Goal: Navigation & Orientation: Find specific page/section

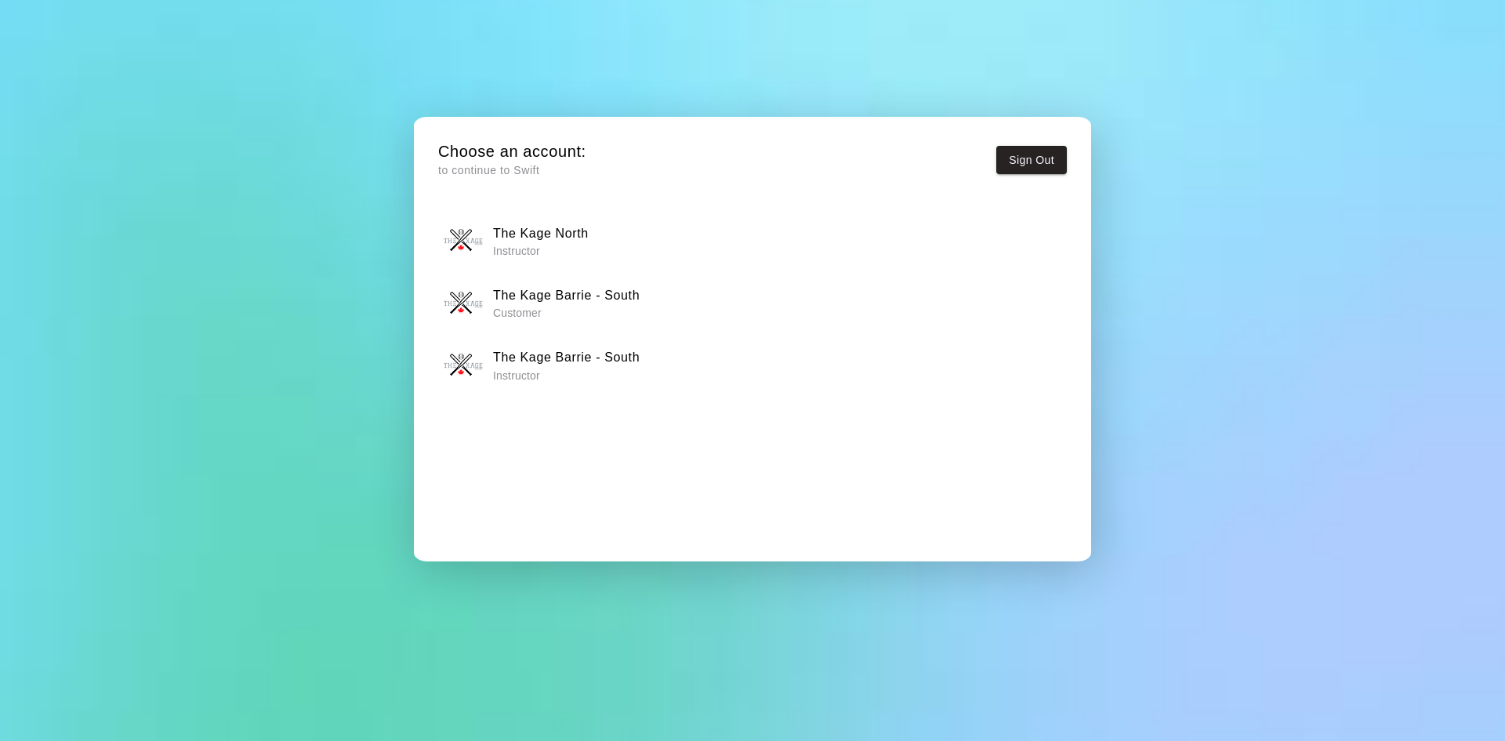
click at [572, 361] on h6 "The Kage Barrie - South" at bounding box center [566, 357] width 147 height 20
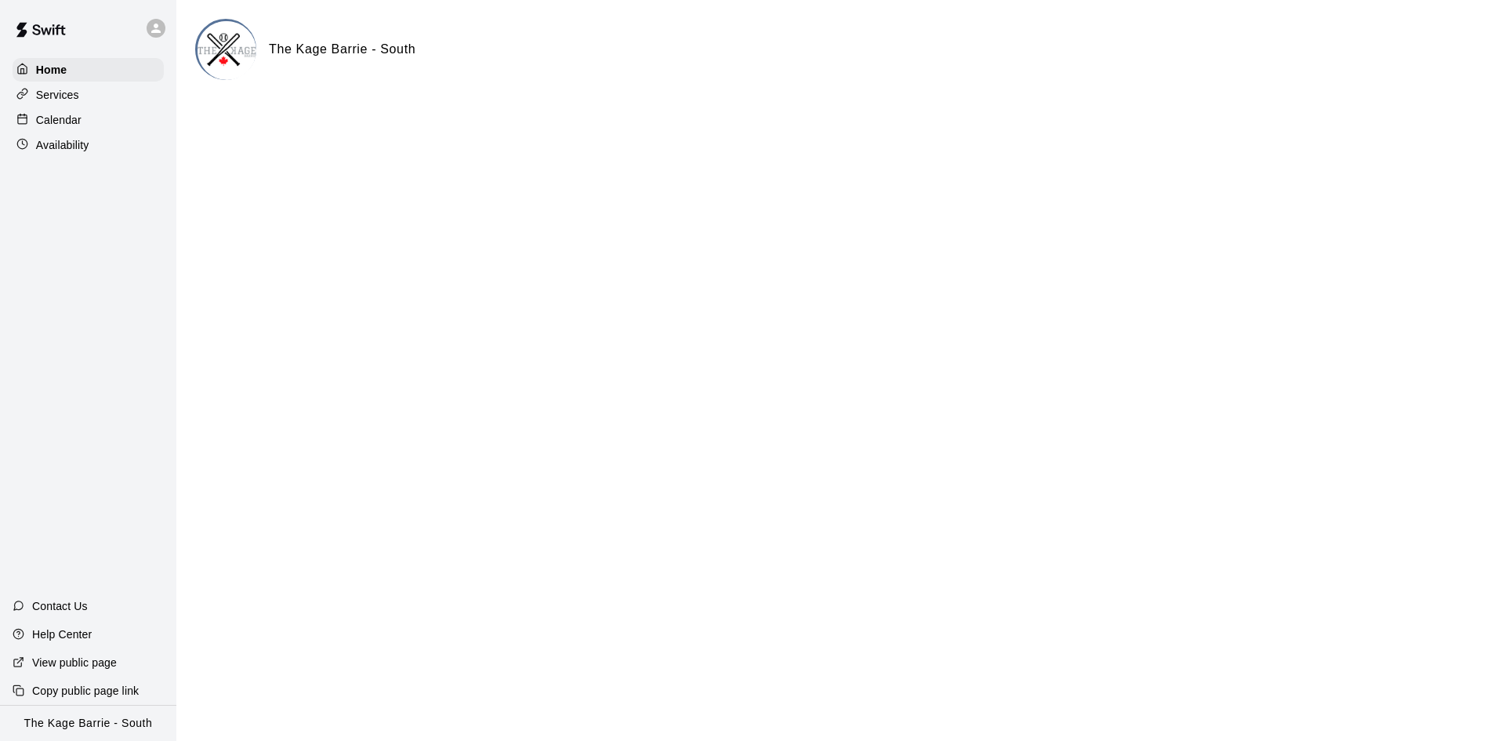
click at [95, 117] on div "Calendar" at bounding box center [88, 120] width 151 height 24
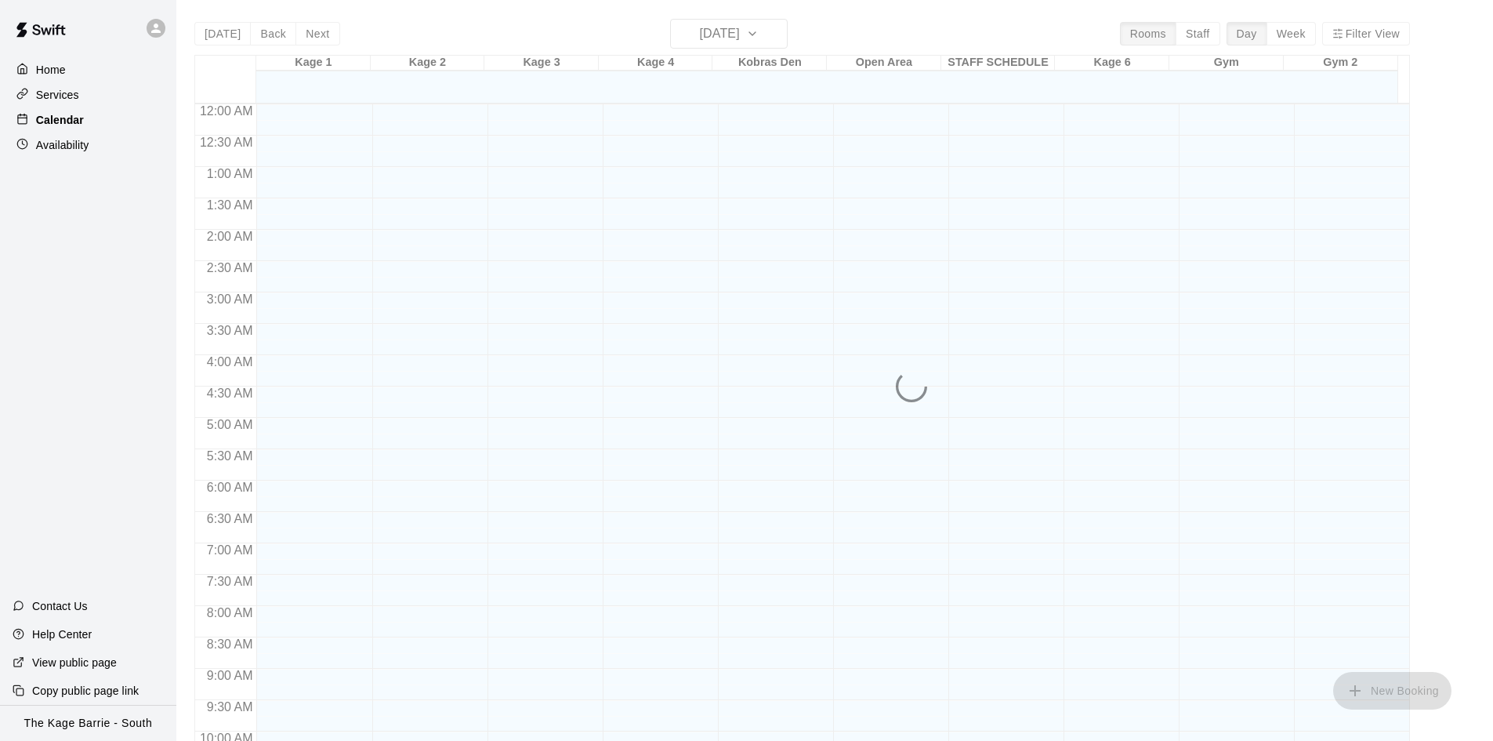
scroll to position [803, 0]
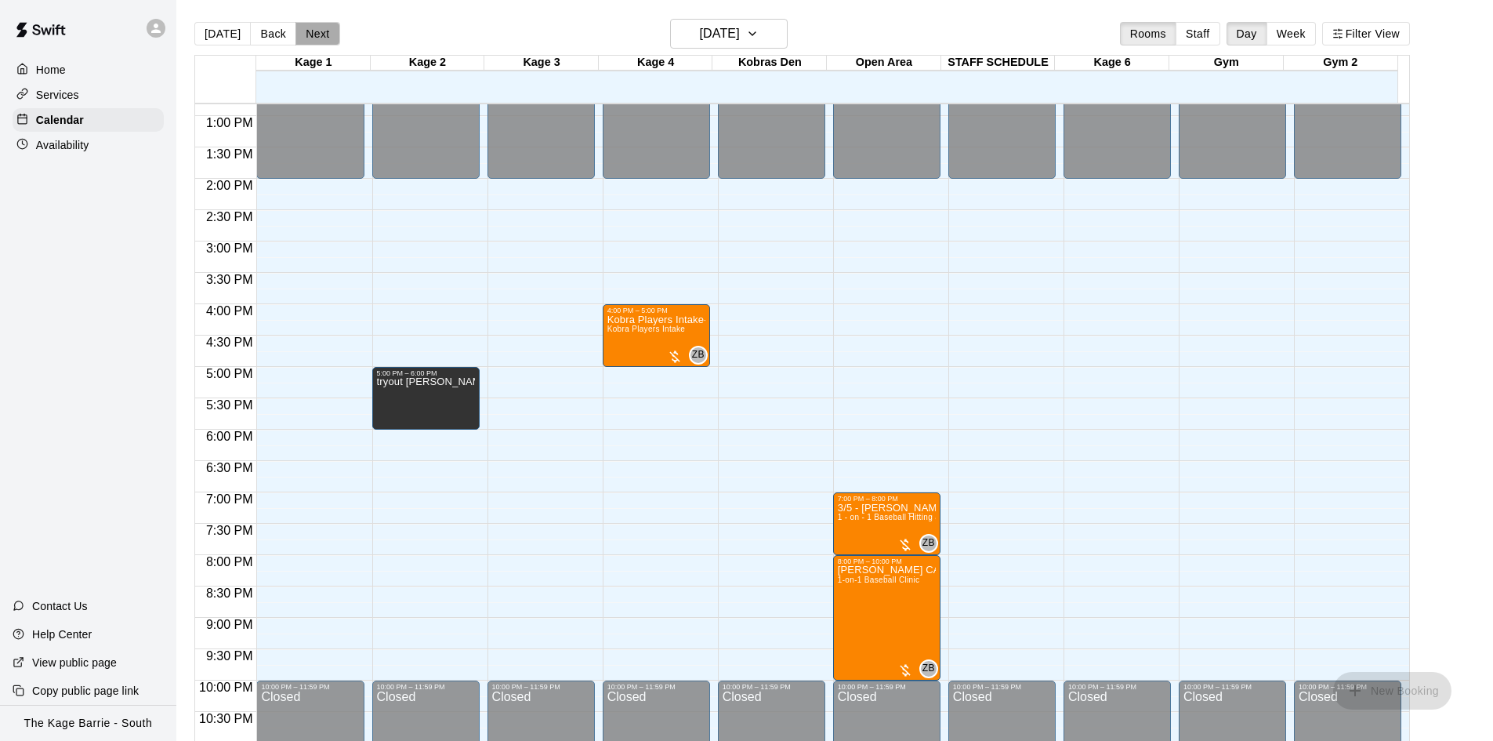
click at [321, 38] on button "Next" at bounding box center [317, 34] width 44 height 24
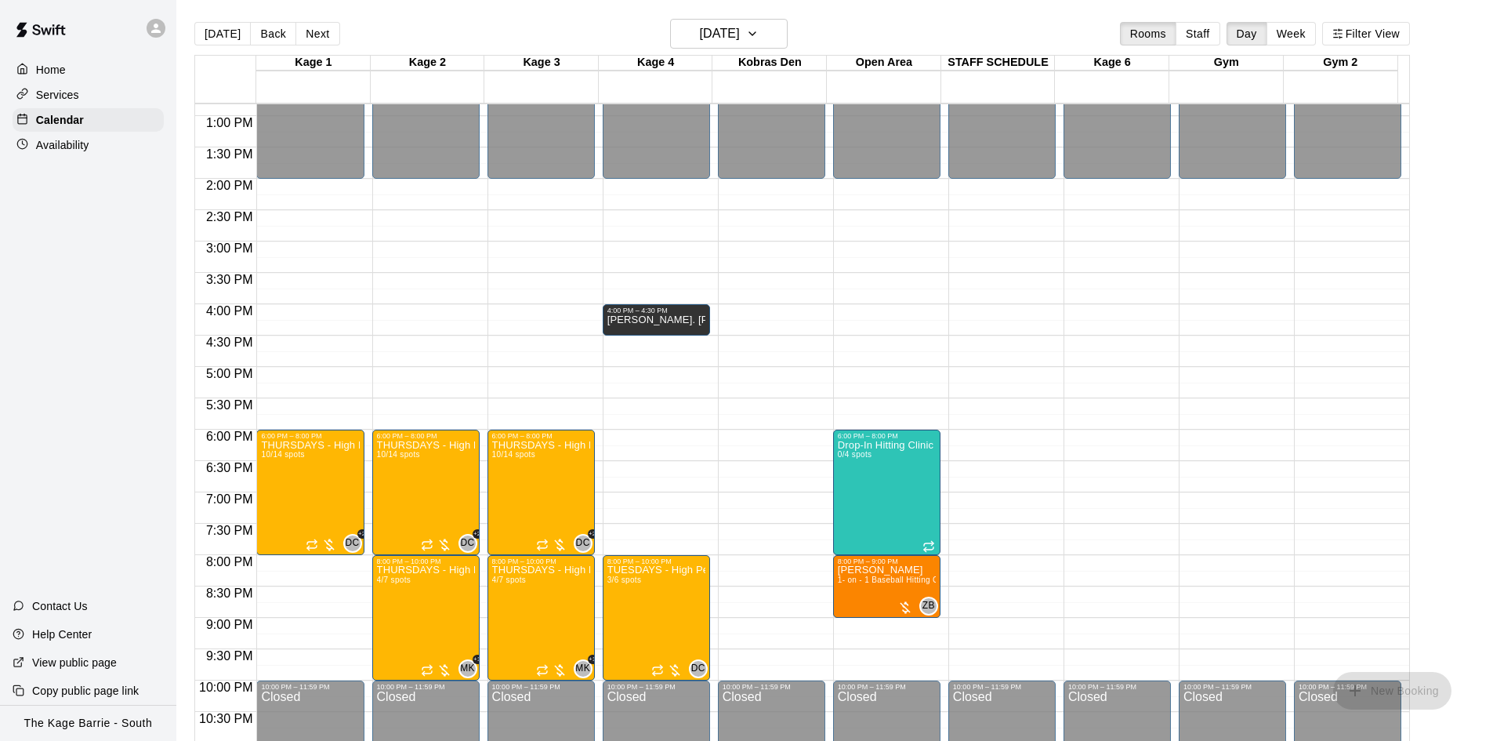
click at [318, 38] on button "Next" at bounding box center [317, 34] width 44 height 24
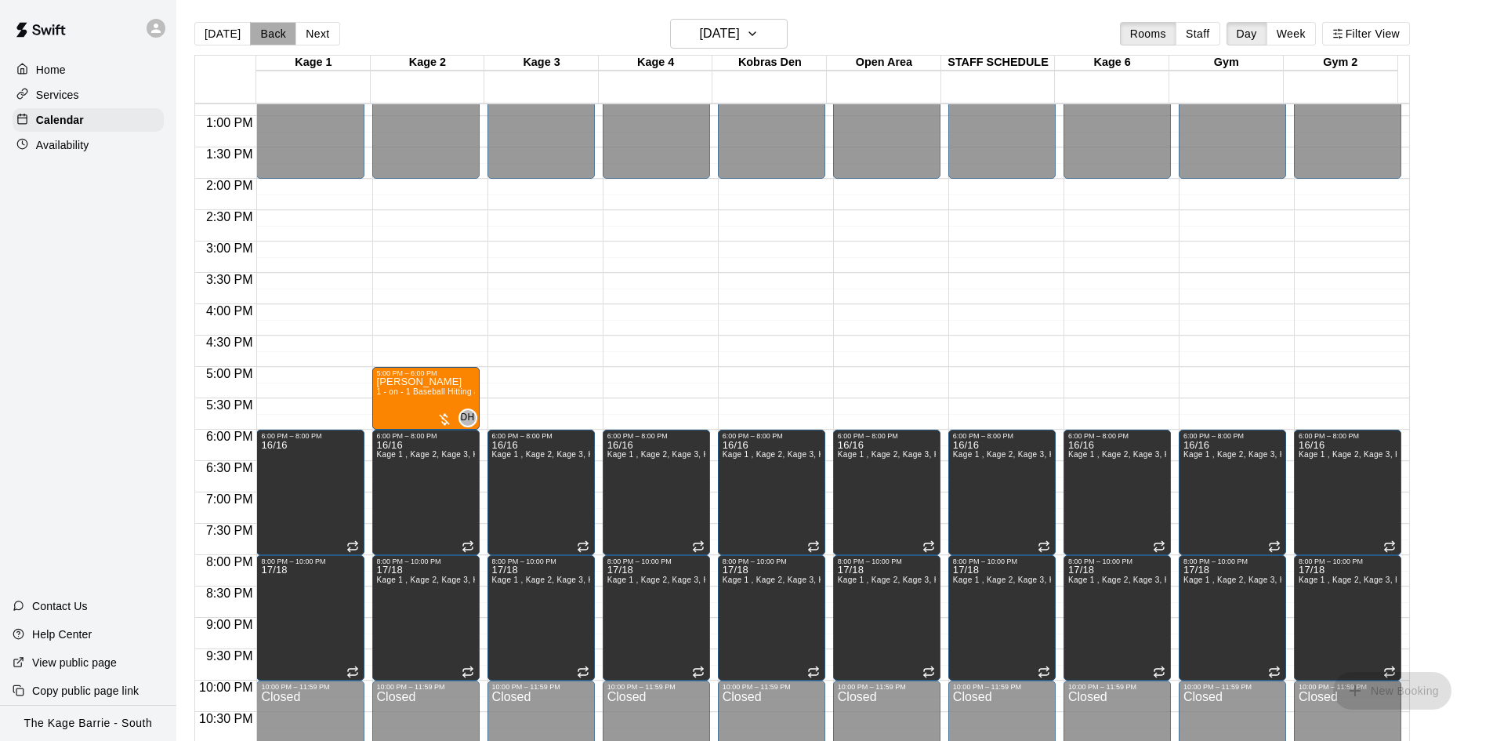
click at [272, 37] on button "Back" at bounding box center [273, 34] width 46 height 24
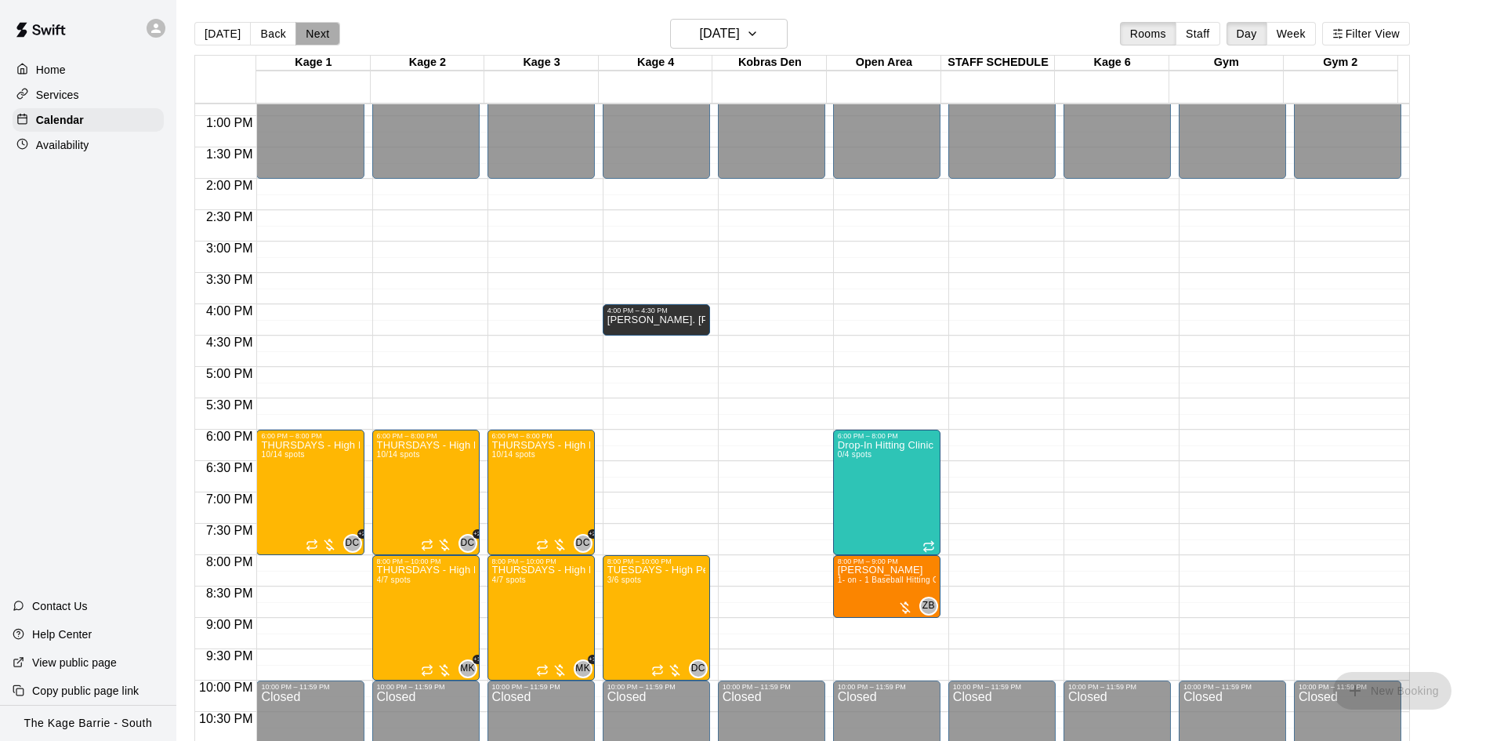
click at [319, 31] on button "Next" at bounding box center [317, 34] width 44 height 24
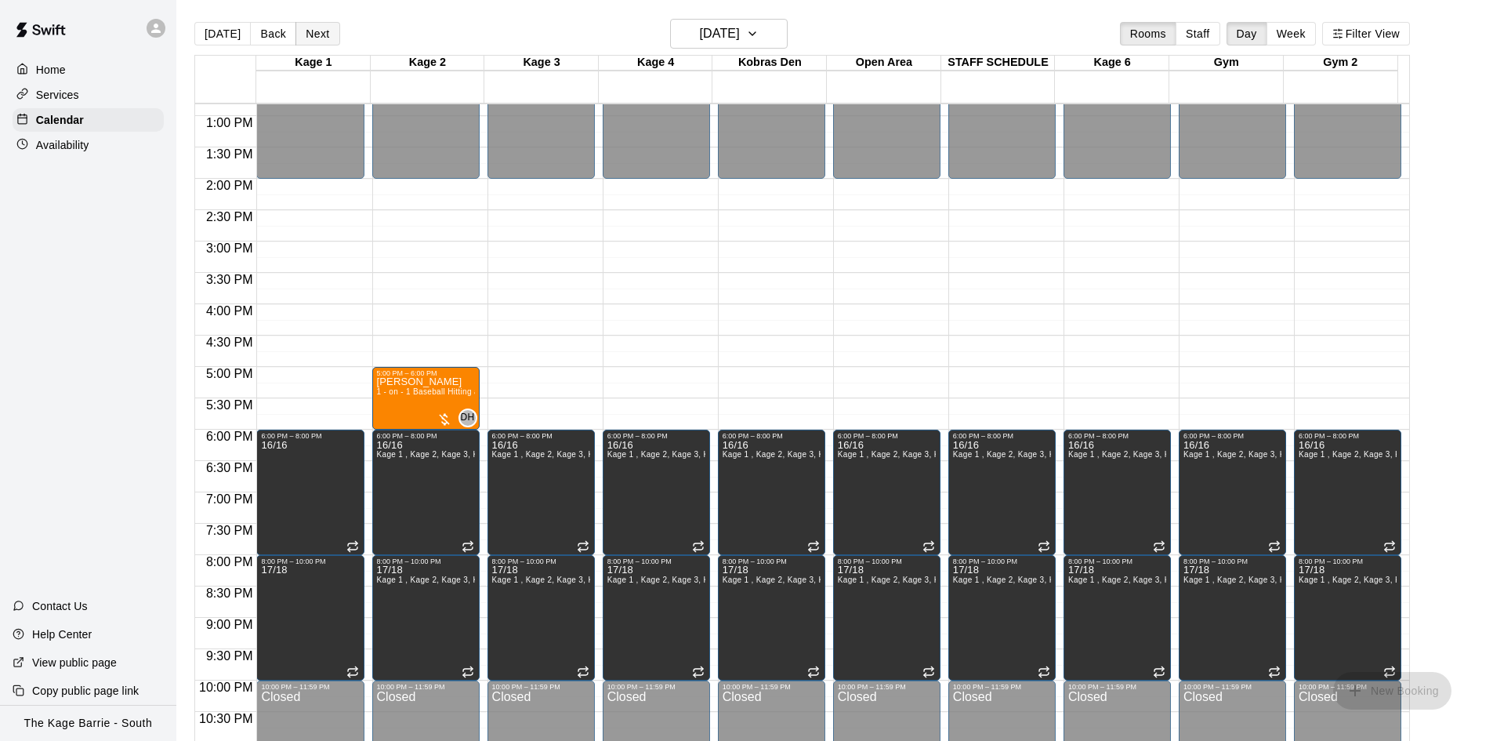
click at [319, 31] on button "Next" at bounding box center [317, 34] width 44 height 24
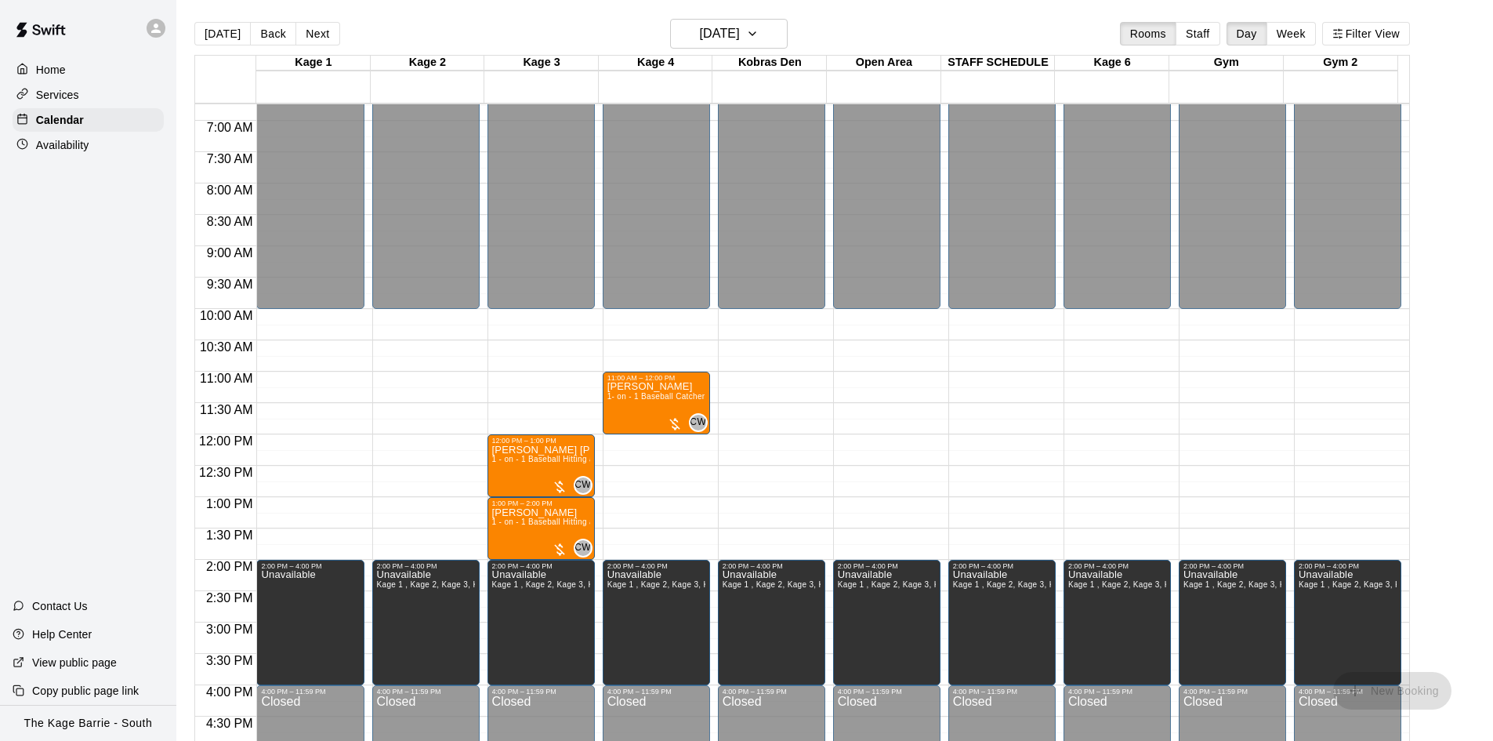
scroll to position [411, 0]
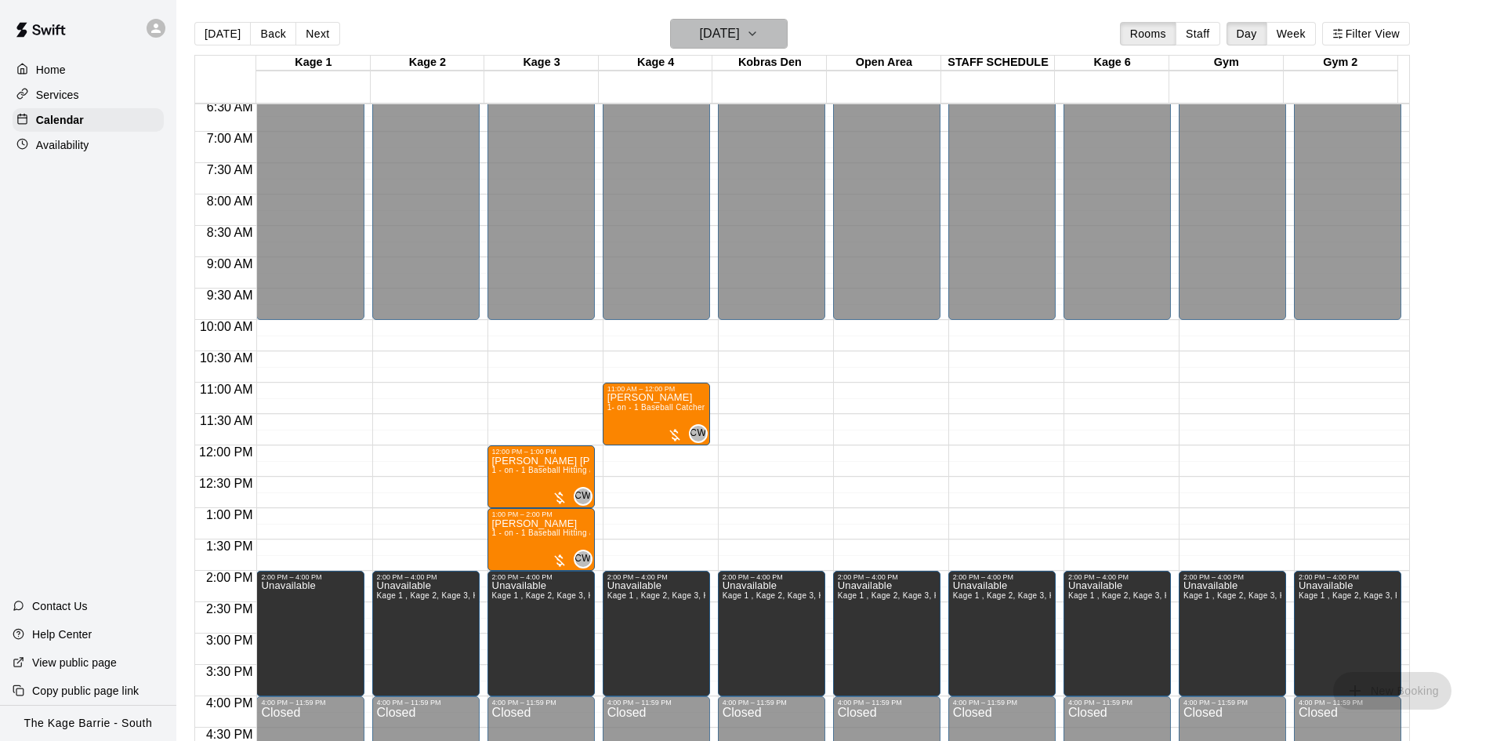
click at [755, 34] on icon "button" at bounding box center [752, 33] width 6 height 3
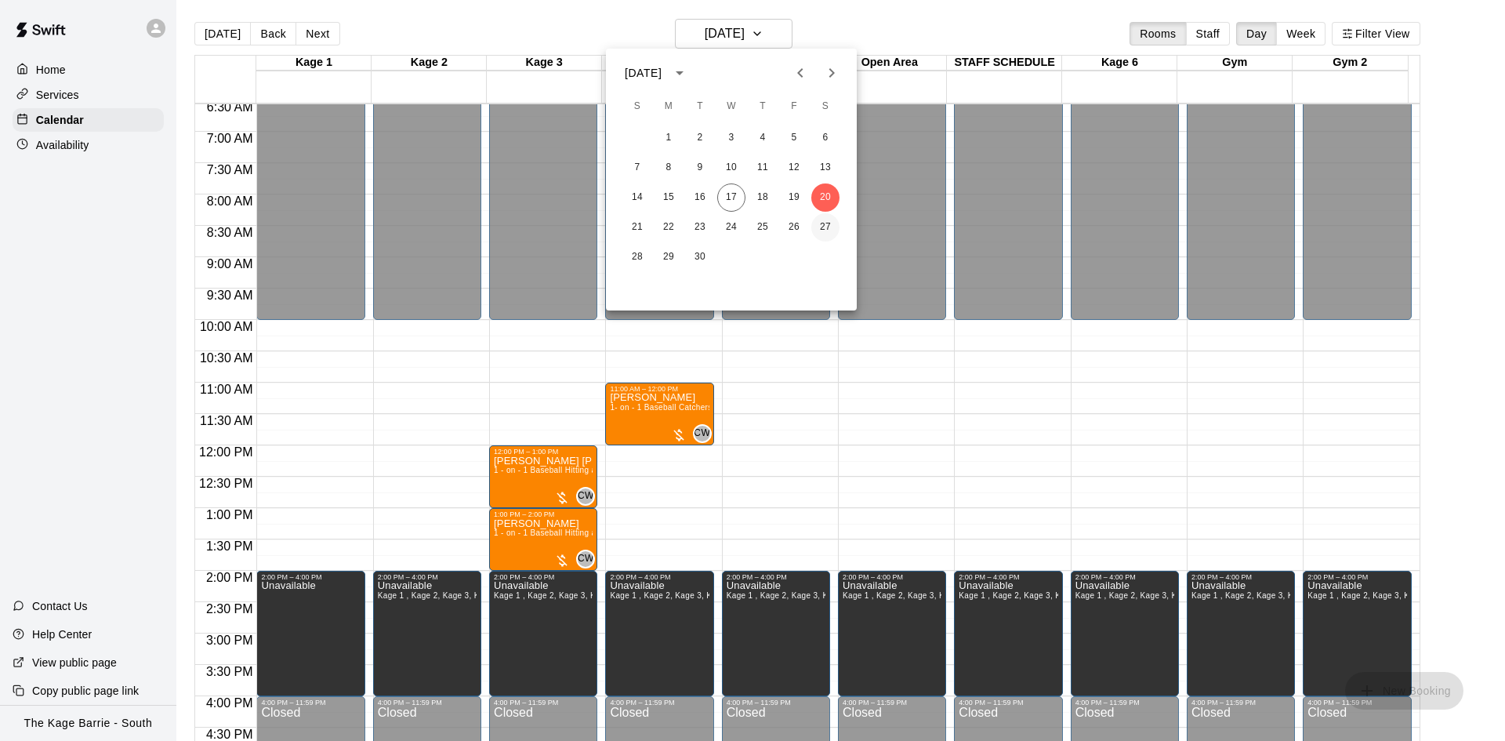
click at [826, 223] on button "27" at bounding box center [825, 227] width 28 height 28
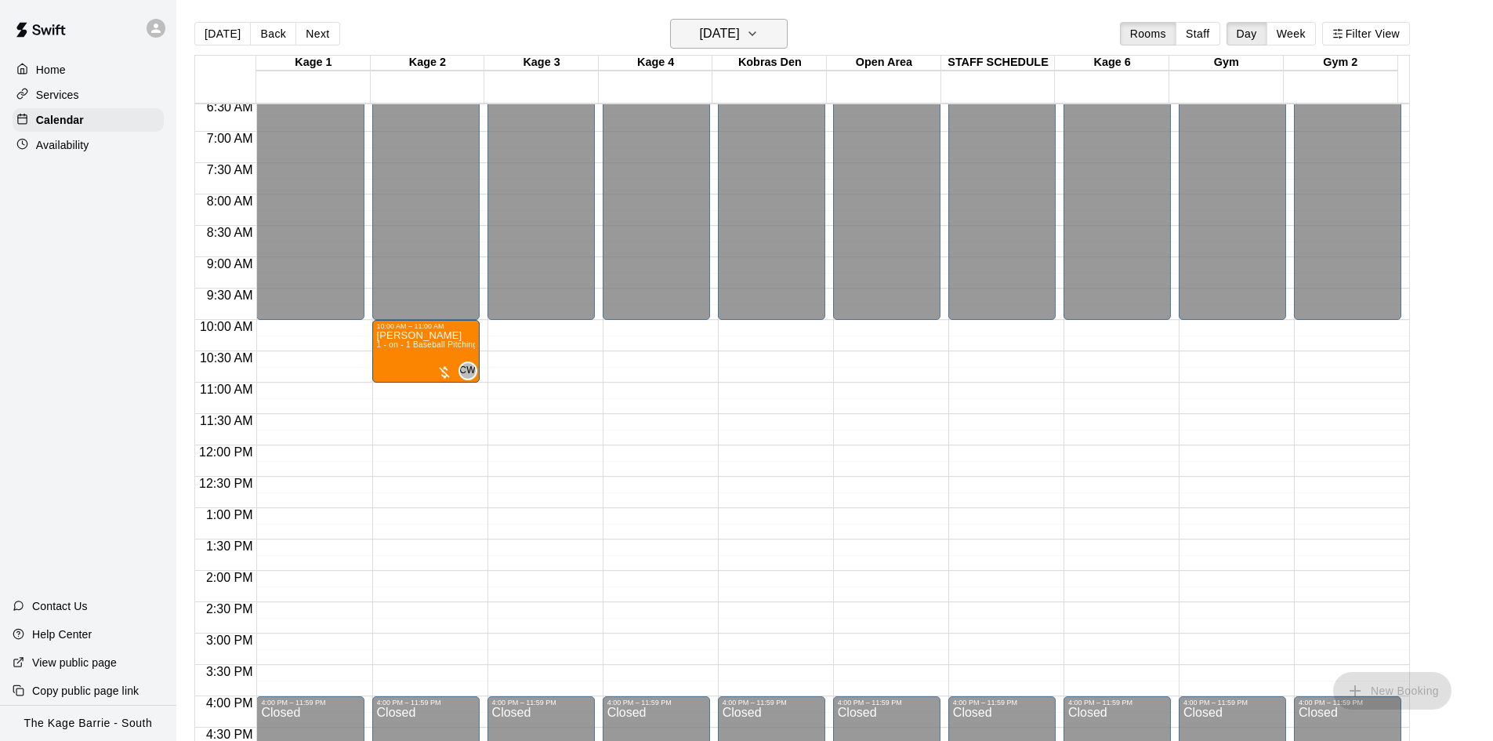
click at [759, 37] on icon "button" at bounding box center [752, 33] width 13 height 19
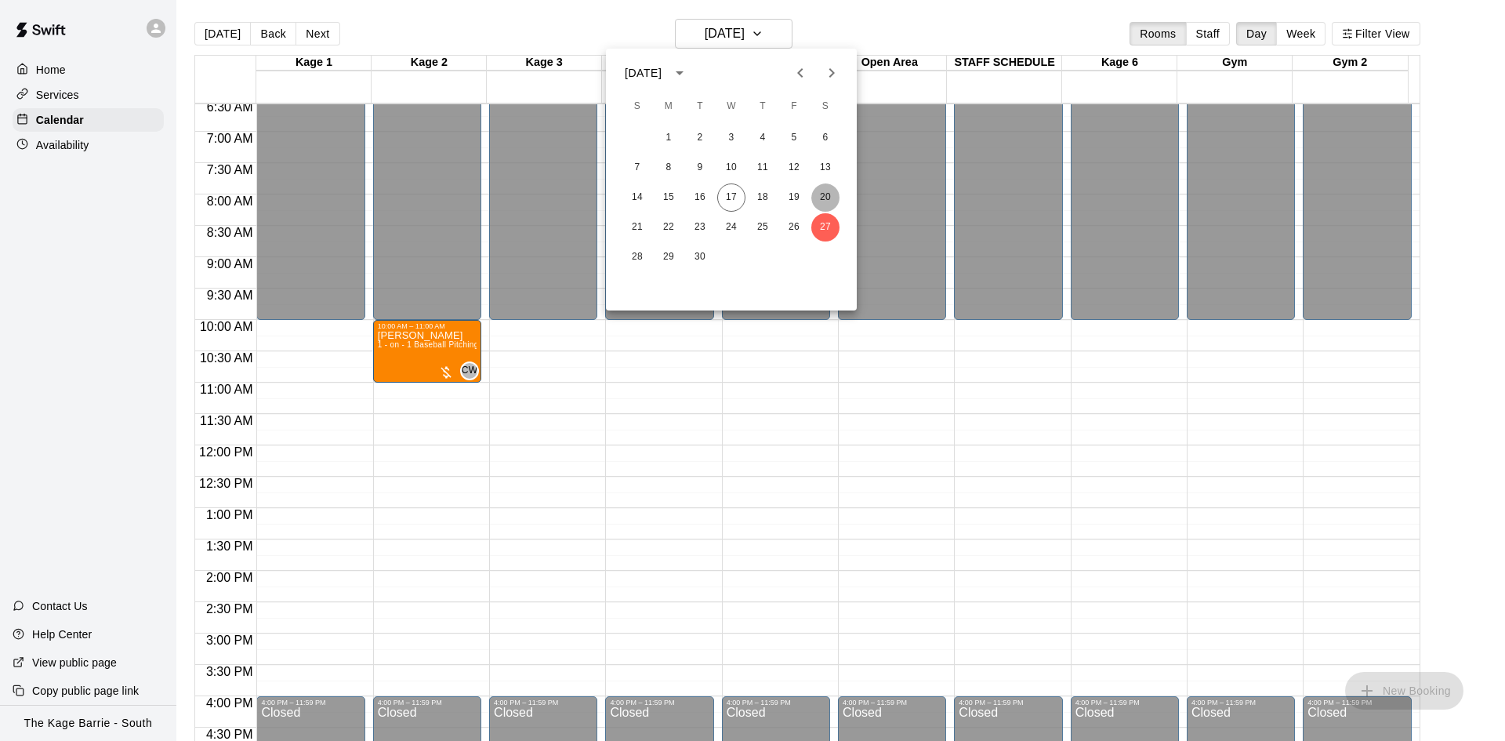
click at [824, 198] on button "20" at bounding box center [825, 197] width 28 height 28
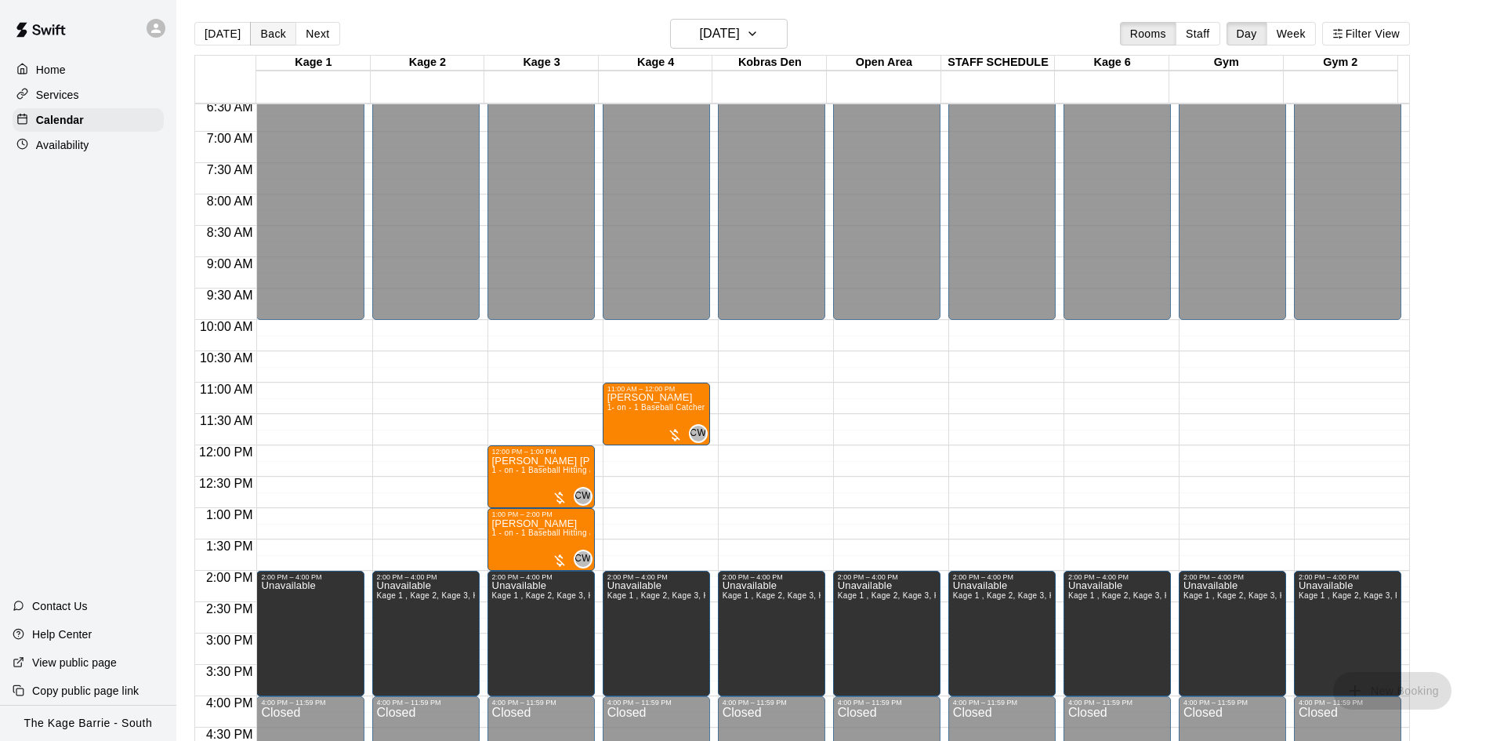
click at [276, 39] on button "Back" at bounding box center [273, 34] width 46 height 24
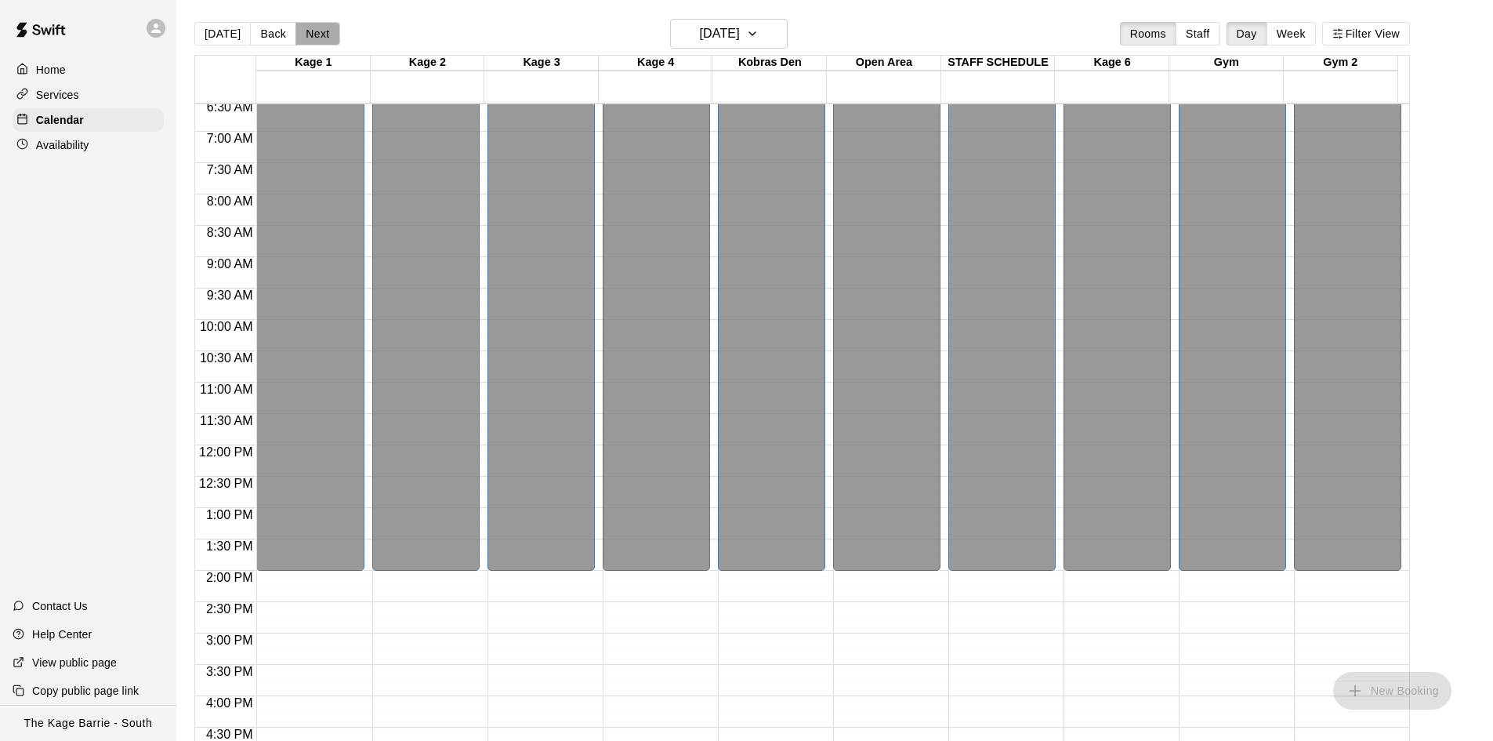
click at [313, 35] on button "Next" at bounding box center [317, 34] width 44 height 24
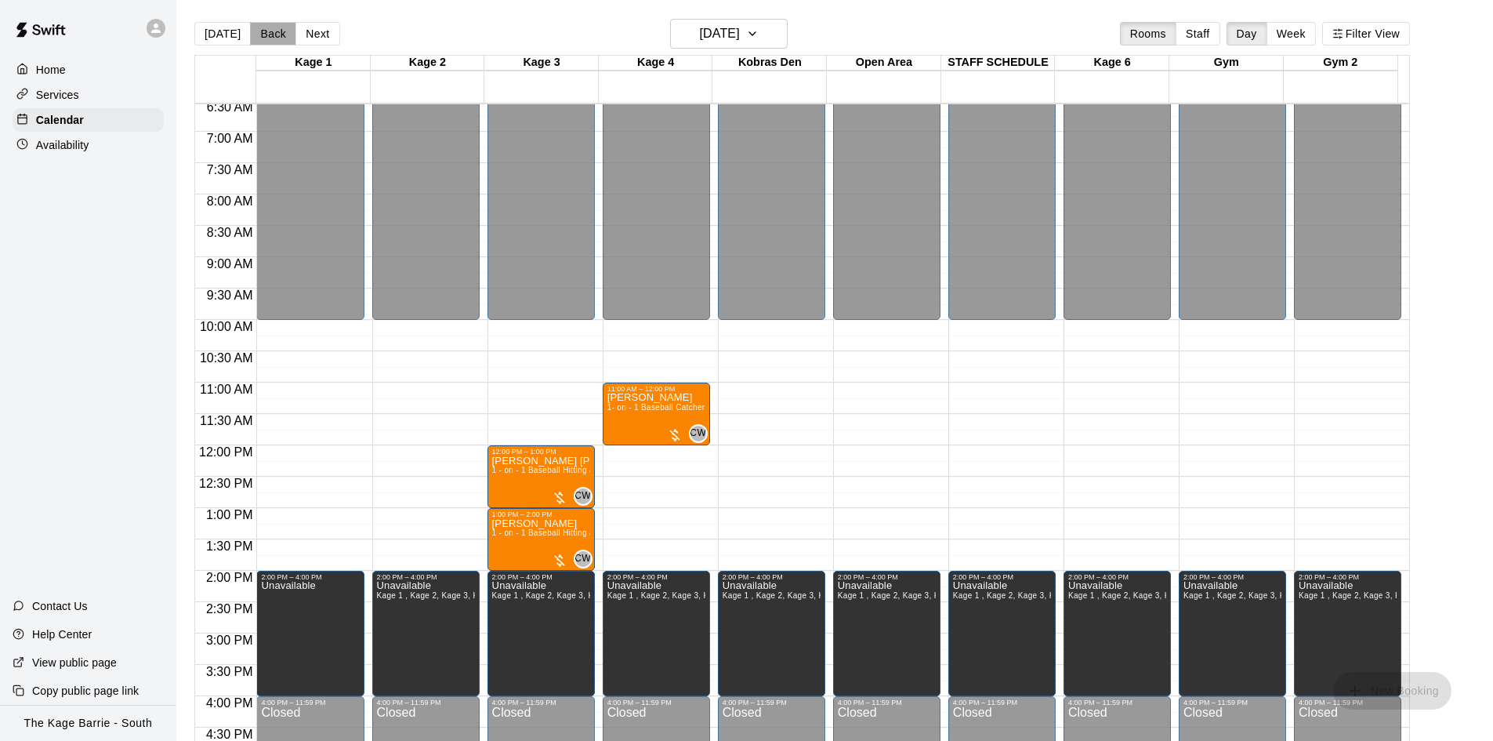
click at [266, 31] on button "Back" at bounding box center [273, 34] width 46 height 24
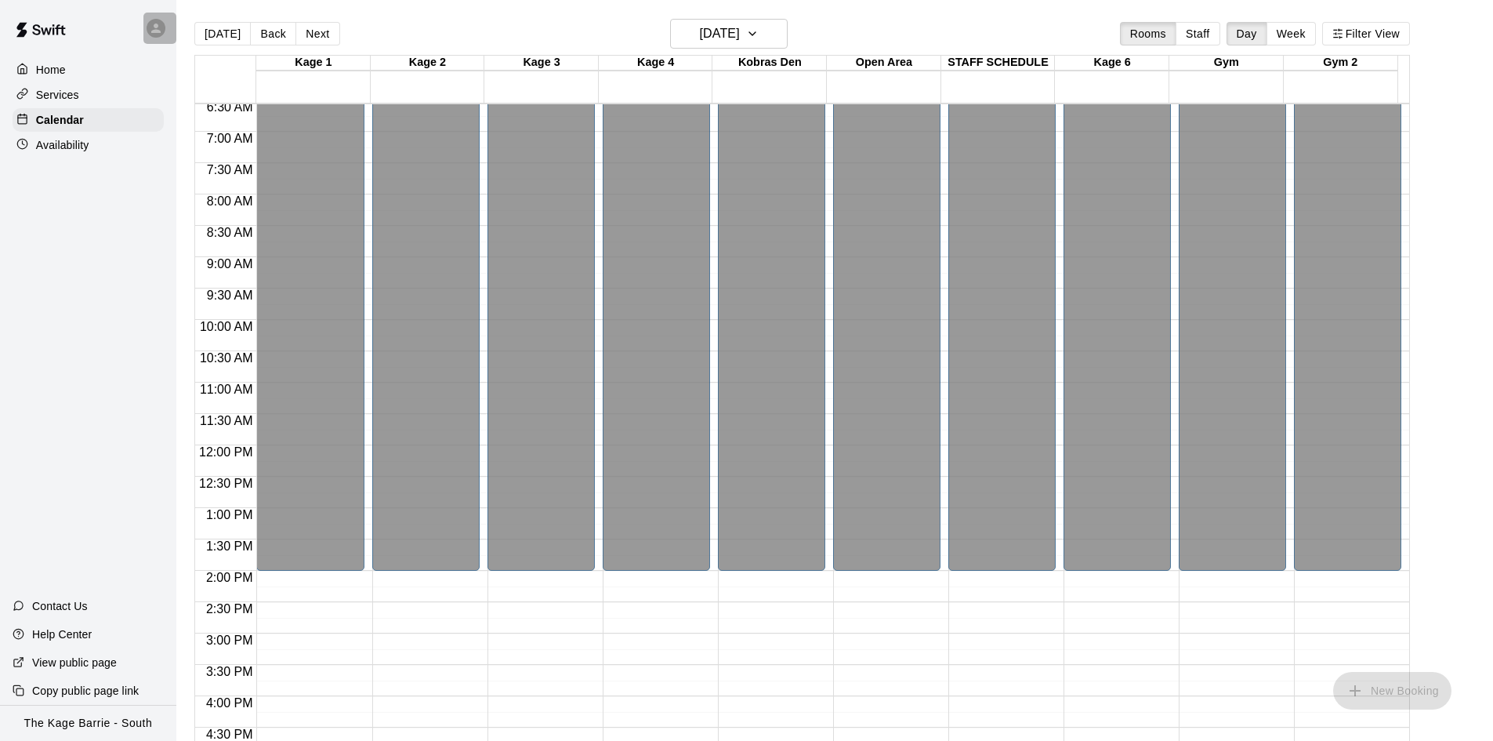
click at [150, 31] on icon at bounding box center [156, 28] width 14 height 14
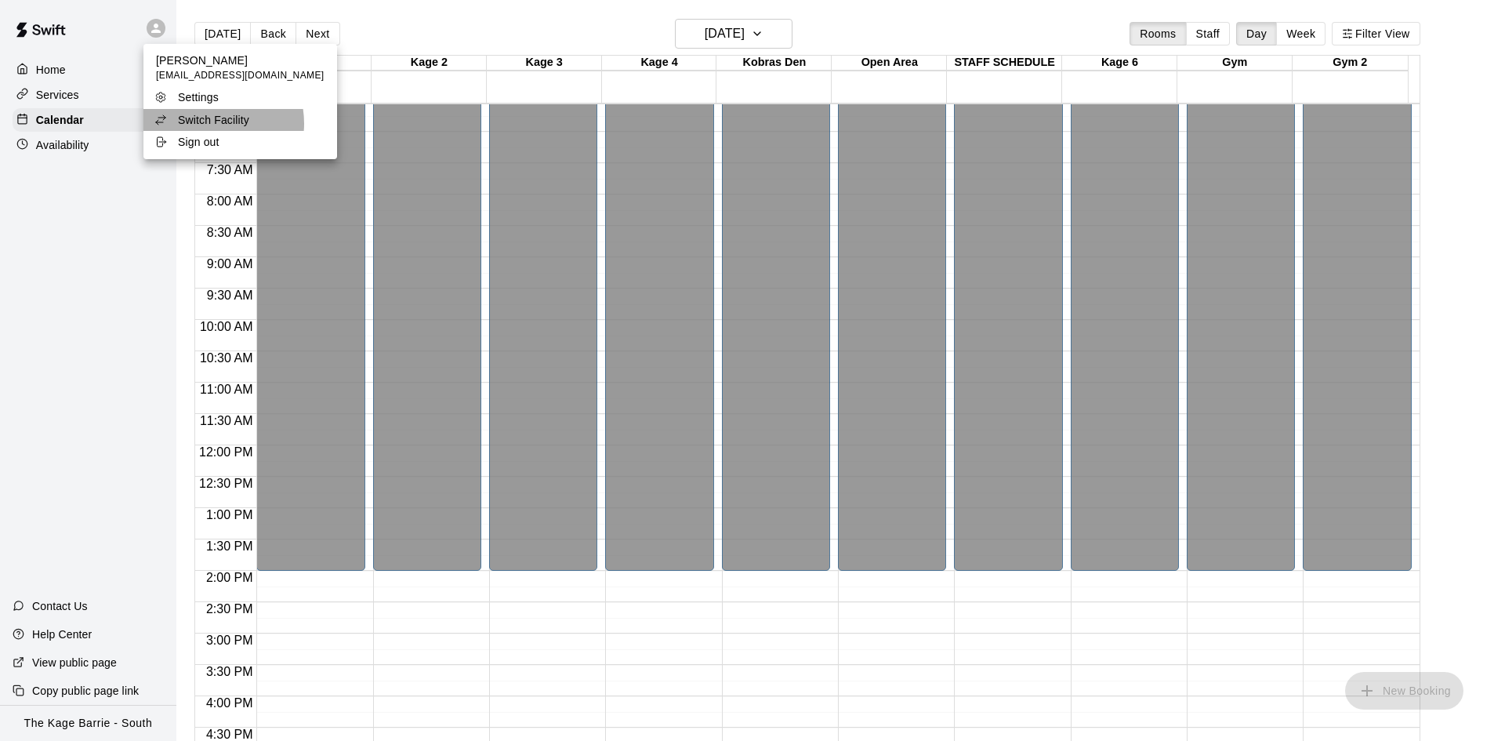
click at [206, 125] on p "Switch Facility" at bounding box center [213, 120] width 71 height 16
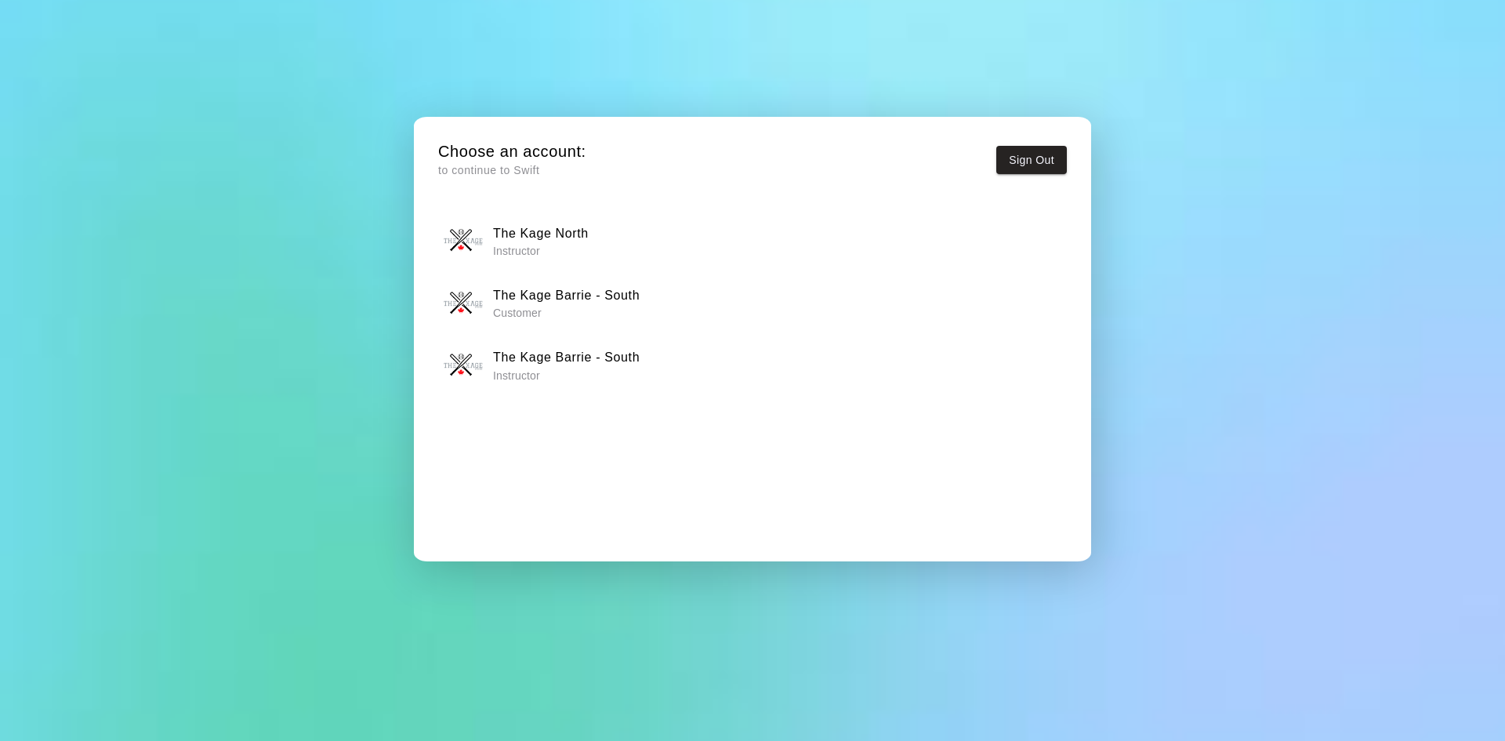
click at [556, 251] on p "Instructor" at bounding box center [541, 251] width 96 height 16
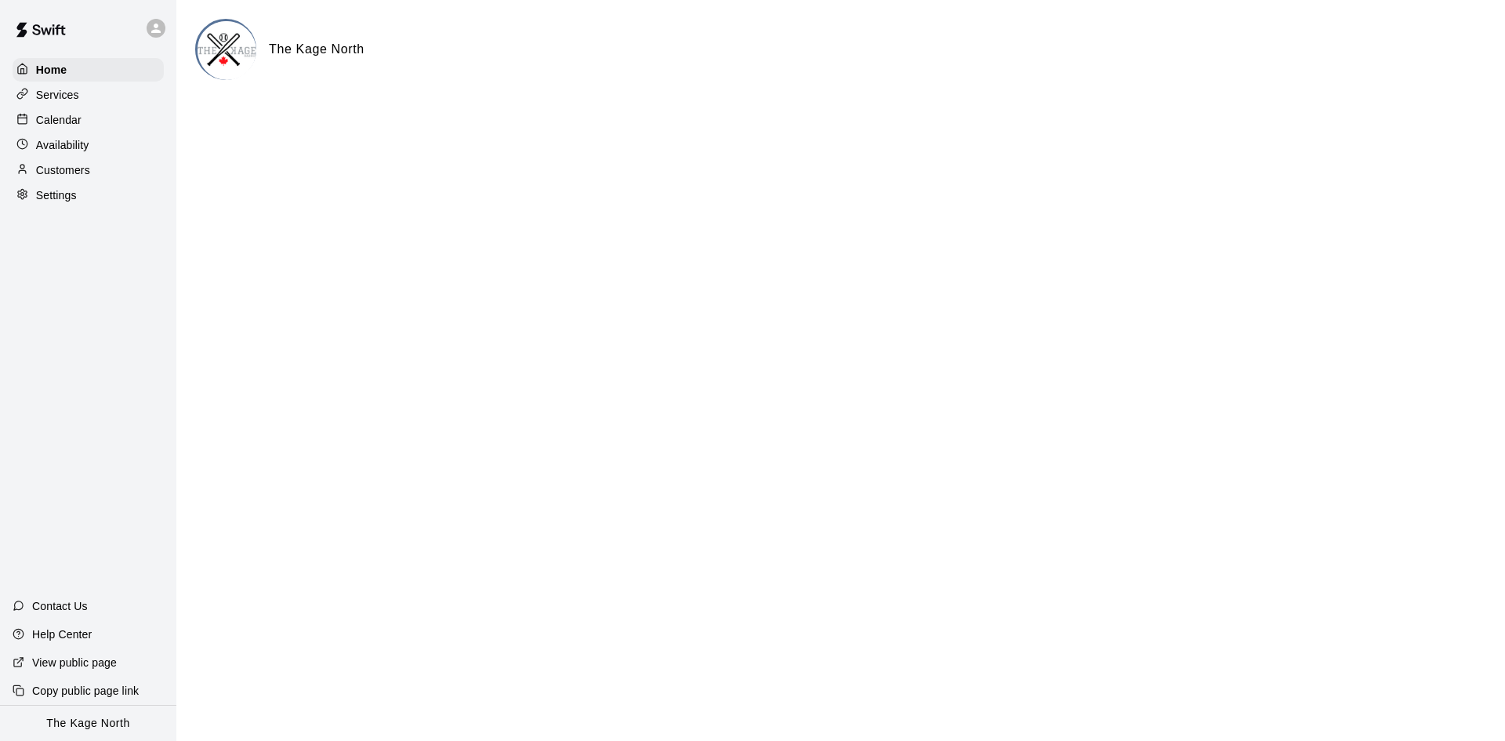
click at [85, 121] on div "Calendar" at bounding box center [88, 120] width 151 height 24
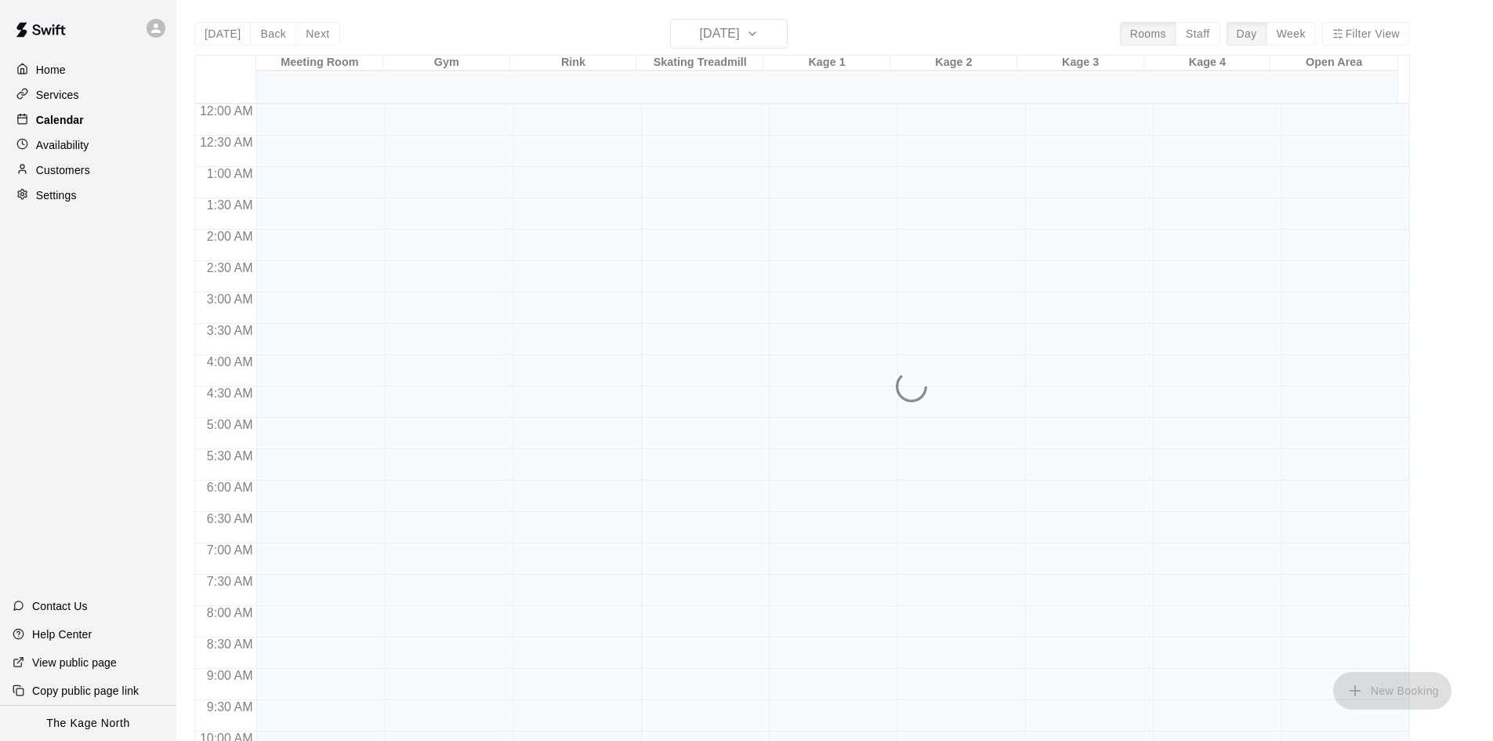
scroll to position [803, 0]
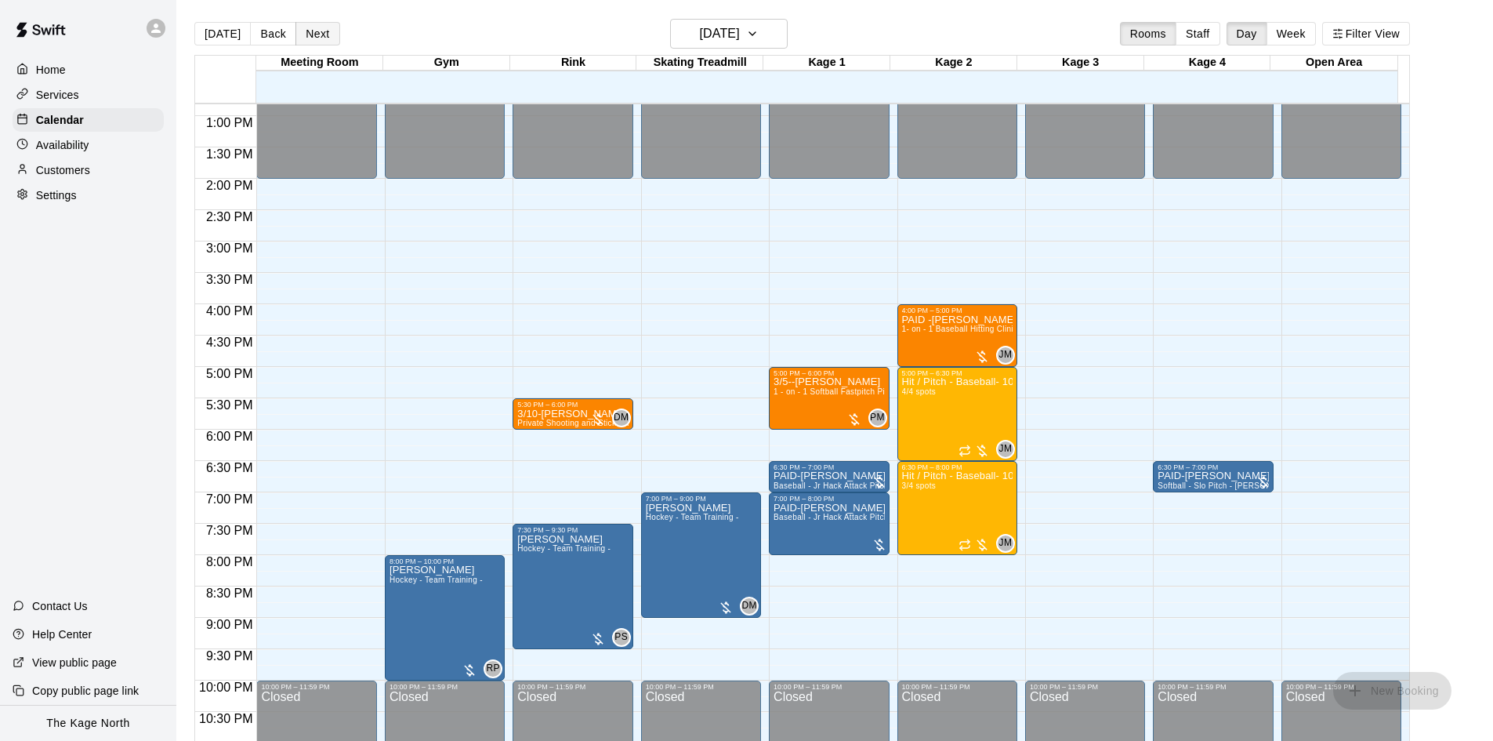
click at [313, 28] on button "Next" at bounding box center [317, 34] width 44 height 24
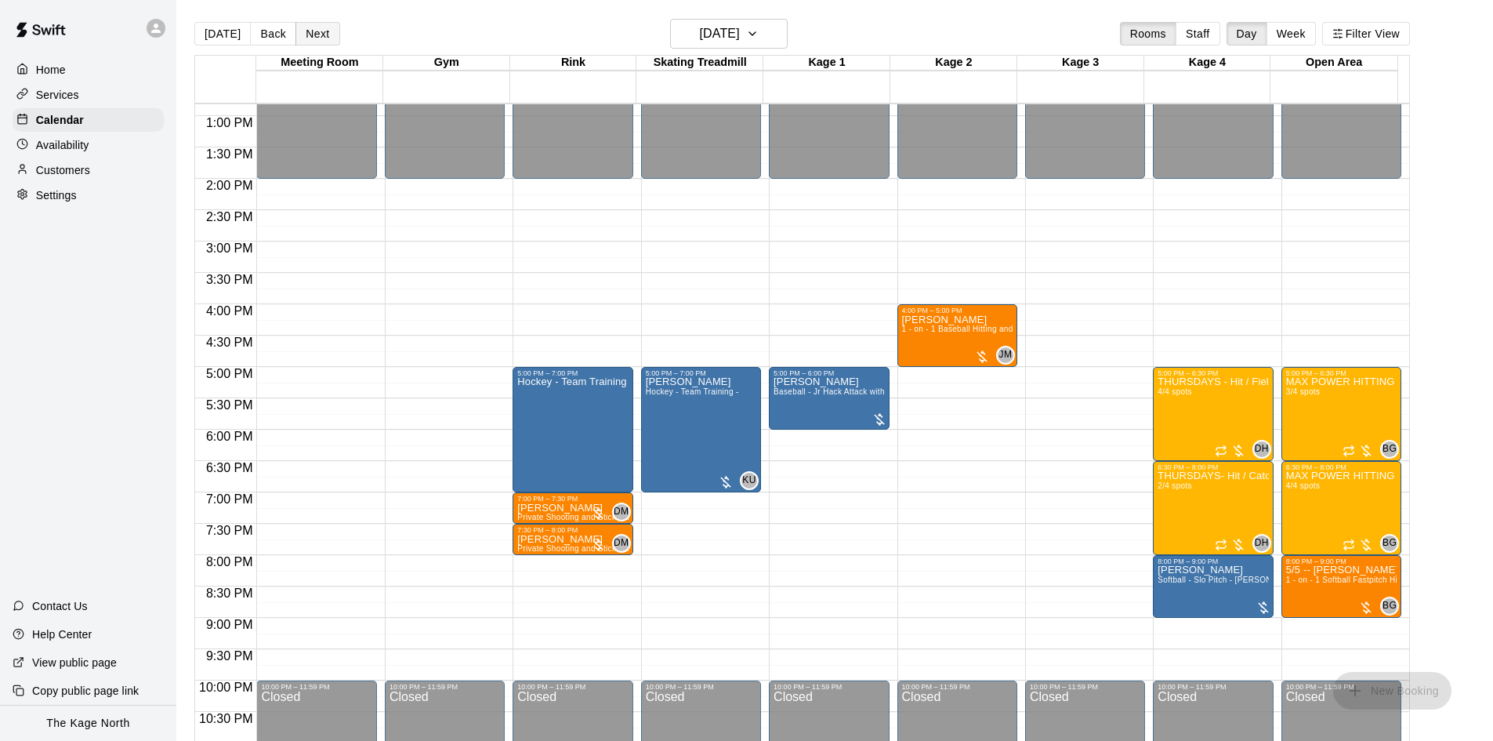
click at [313, 28] on button "Next" at bounding box center [317, 34] width 44 height 24
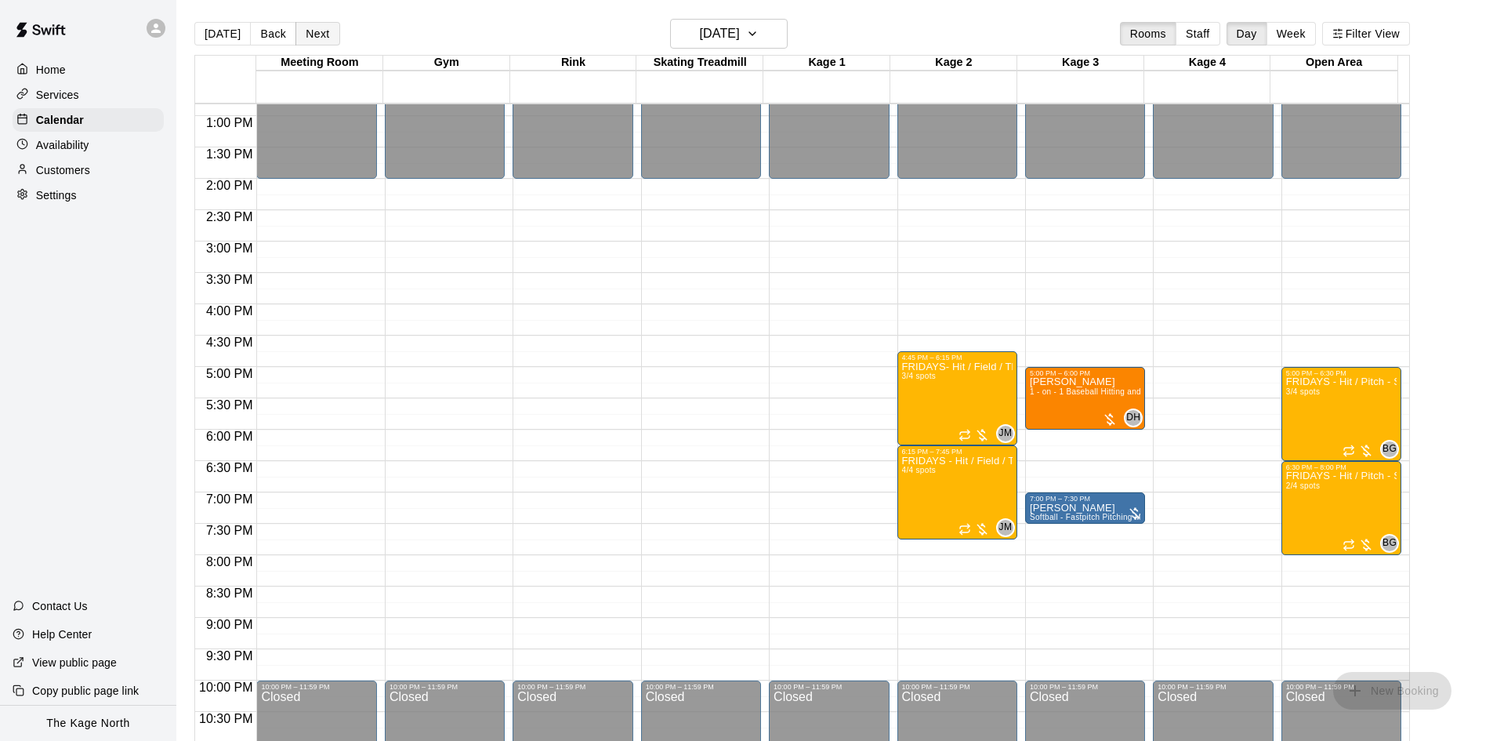
click at [325, 34] on button "Next" at bounding box center [317, 34] width 44 height 24
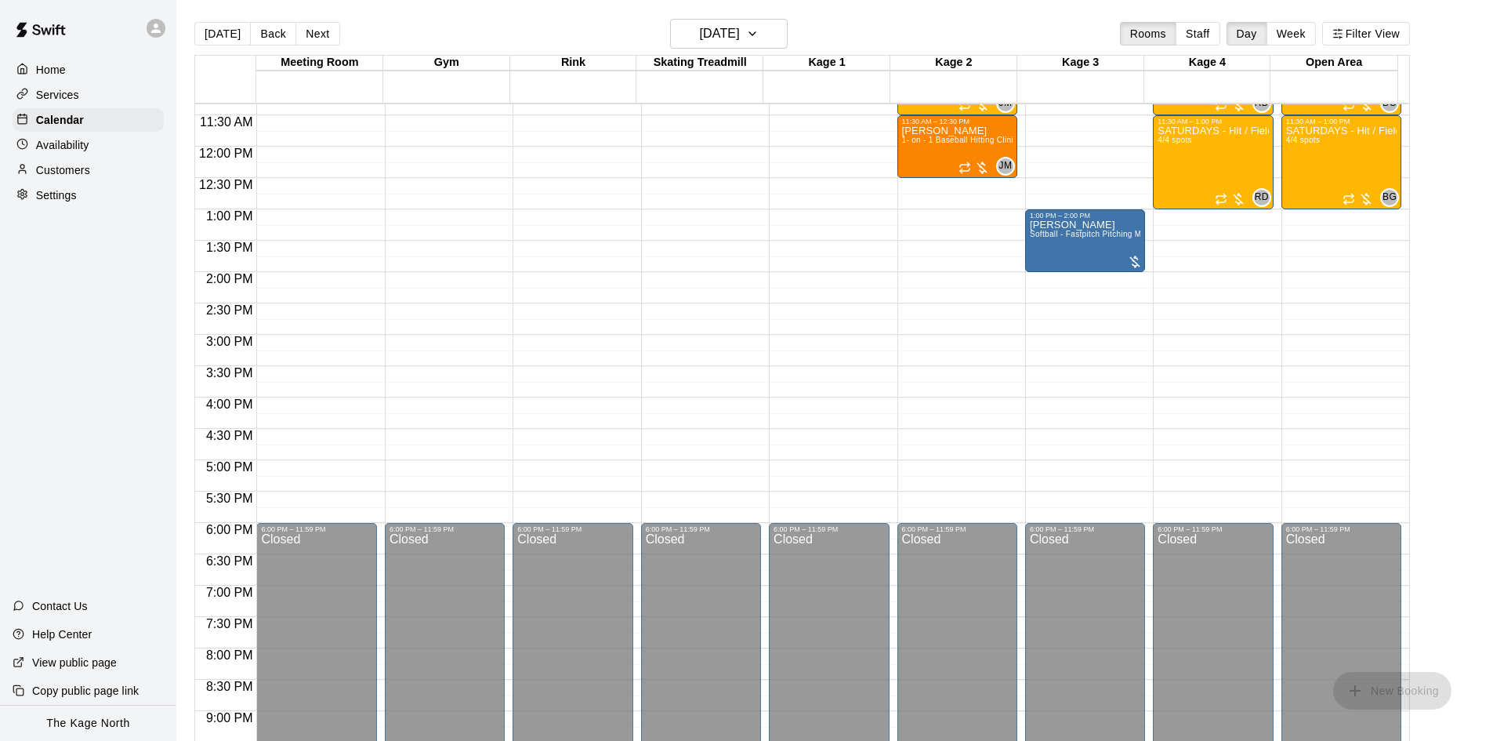
scroll to position [568, 0]
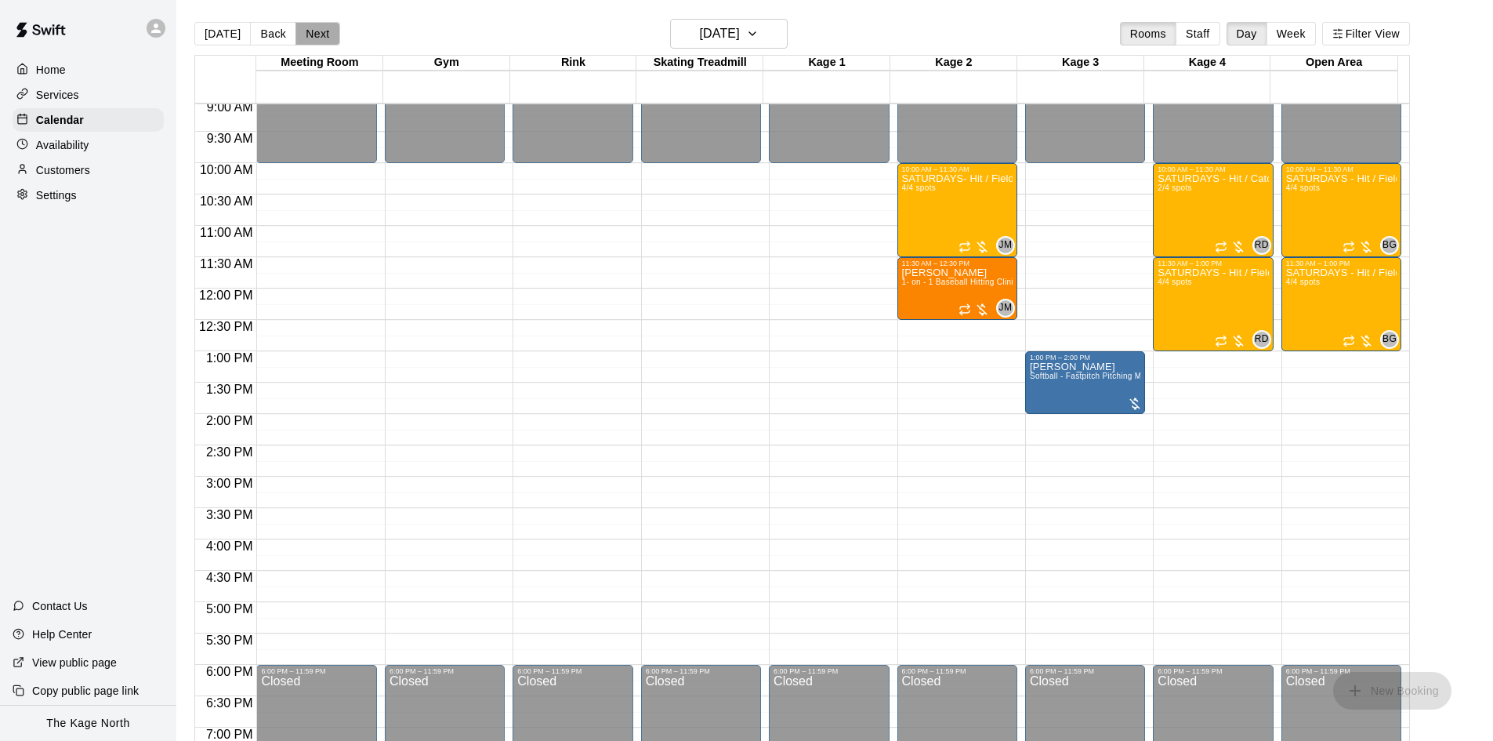
click at [322, 34] on button "Next" at bounding box center [317, 34] width 44 height 24
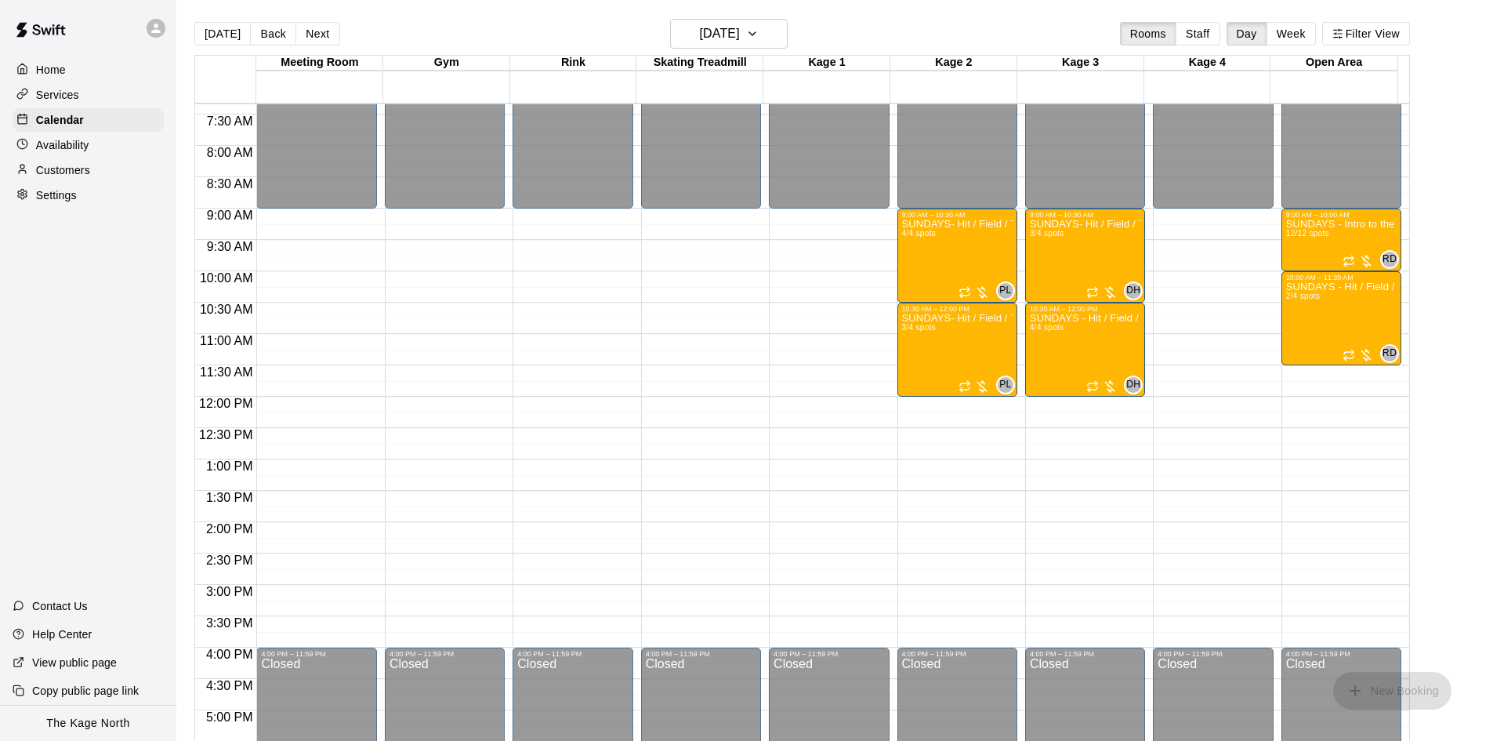
scroll to position [255, 0]
